Goal: Information Seeking & Learning: Learn about a topic

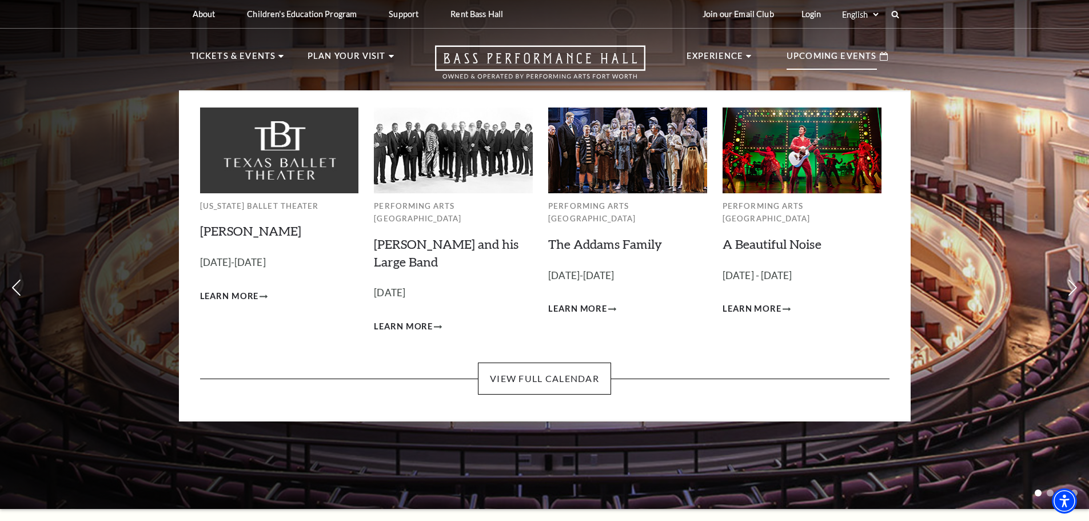
click at [833, 53] on p "Upcoming Events" at bounding box center [832, 59] width 90 height 21
click at [593, 302] on span "Learn More" at bounding box center [577, 309] width 59 height 14
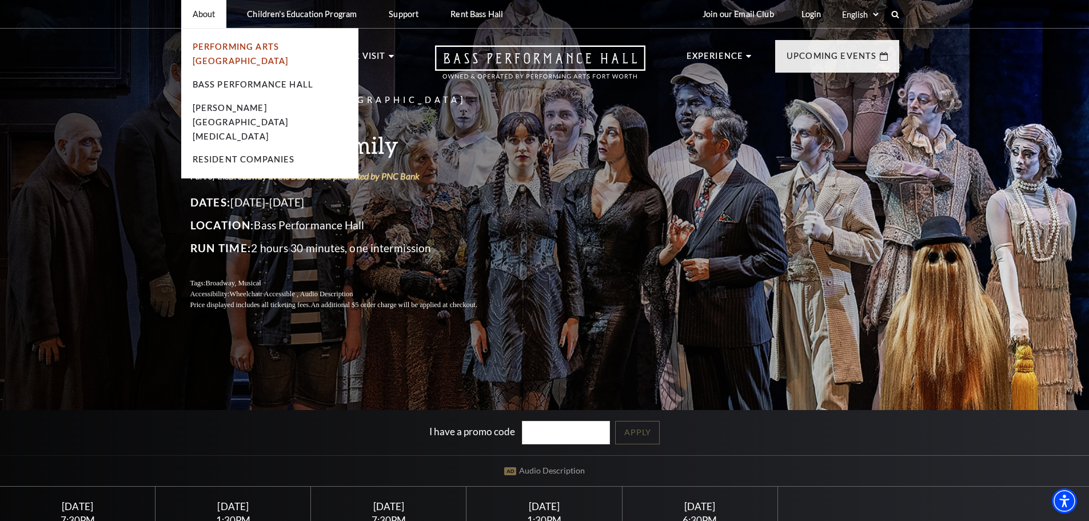
click at [233, 50] on link "Performing Arts [GEOGRAPHIC_DATA]" at bounding box center [241, 54] width 96 height 24
